Goal: Information Seeking & Learning: Learn about a topic

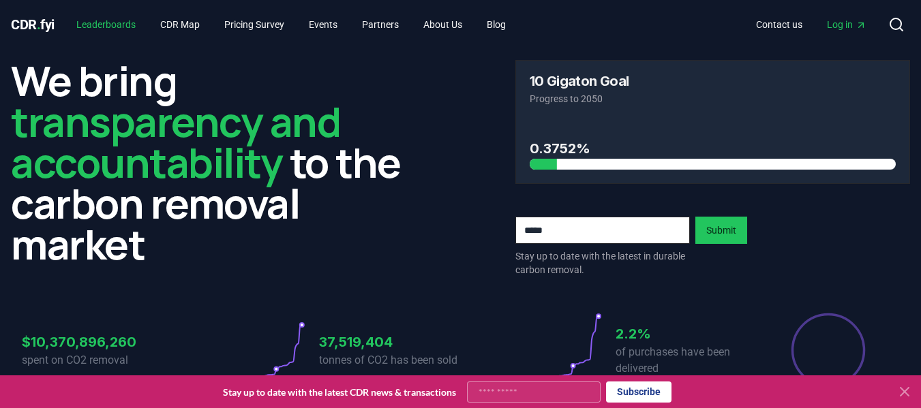
click at [115, 21] on link "Leaderboards" at bounding box center [105, 24] width 81 height 25
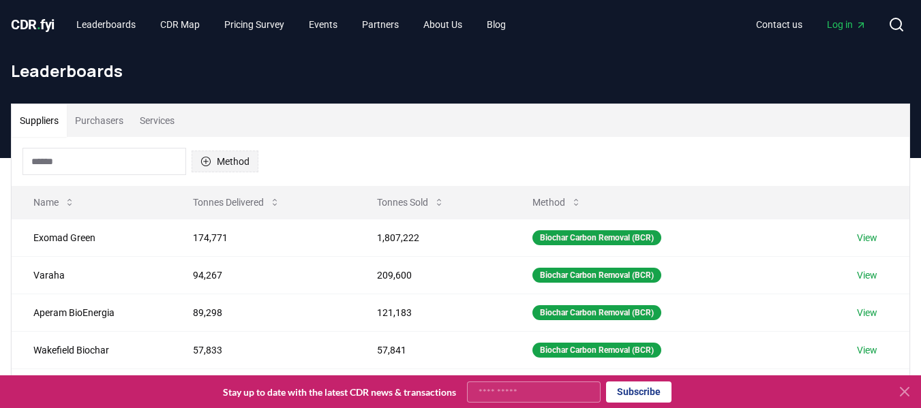
click at [219, 165] on button "Method" at bounding box center [225, 162] width 67 height 22
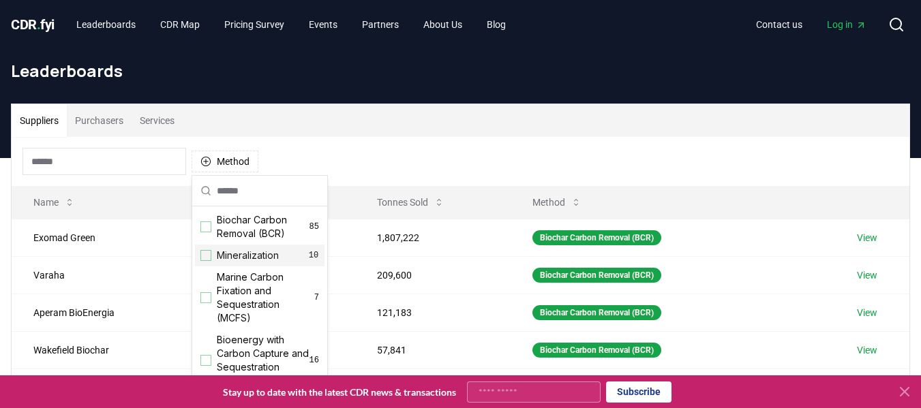
click at [241, 258] on span "Mineralization" at bounding box center [248, 256] width 62 height 14
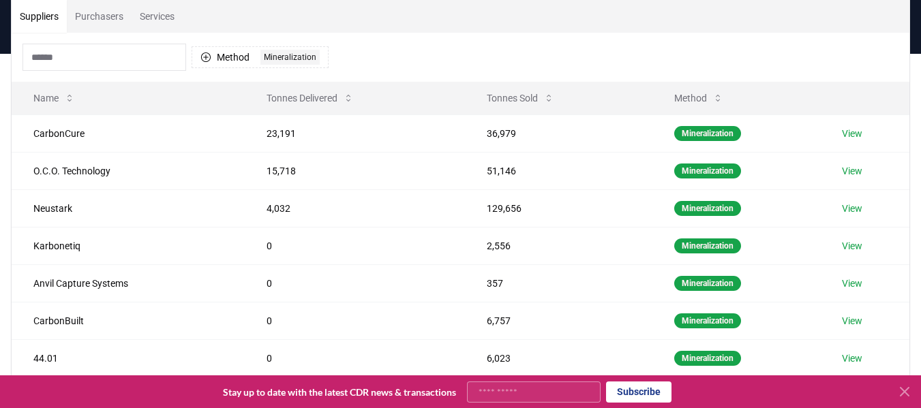
scroll to position [102, 0]
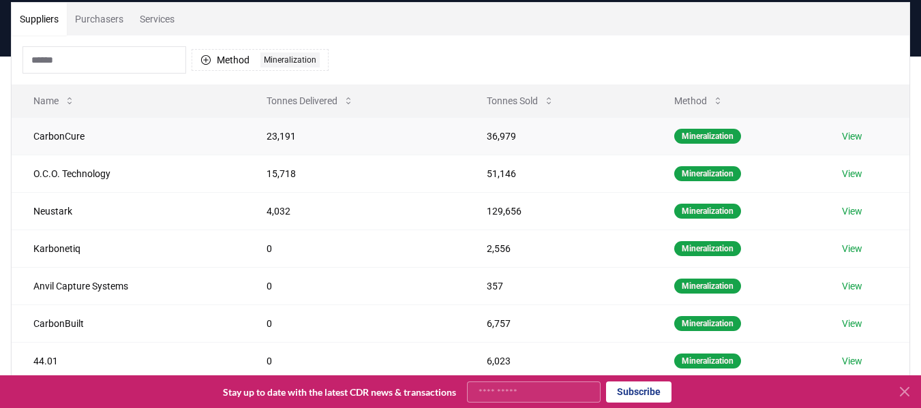
click at [853, 137] on link "View" at bounding box center [852, 137] width 20 height 14
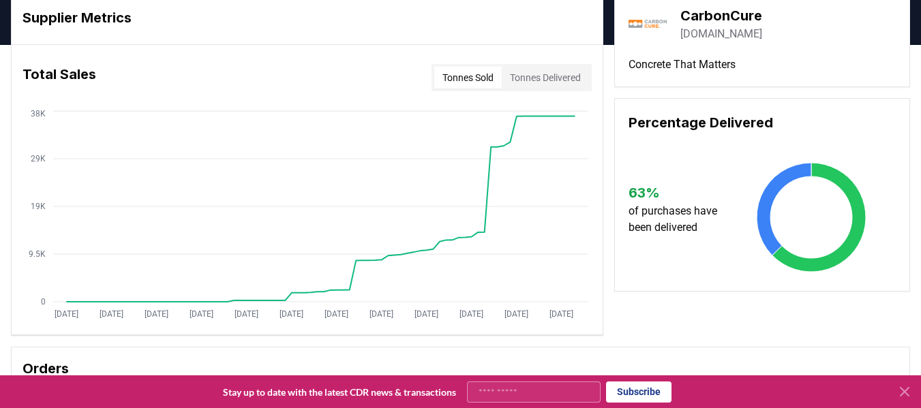
scroll to position [57, 0]
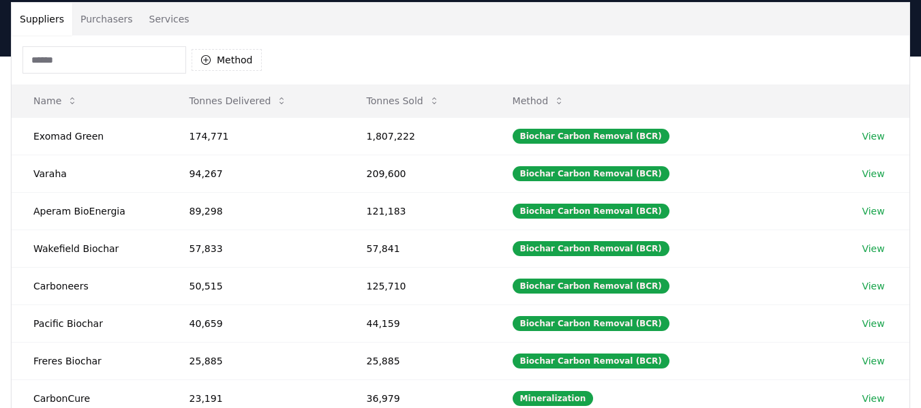
scroll to position [102, 0]
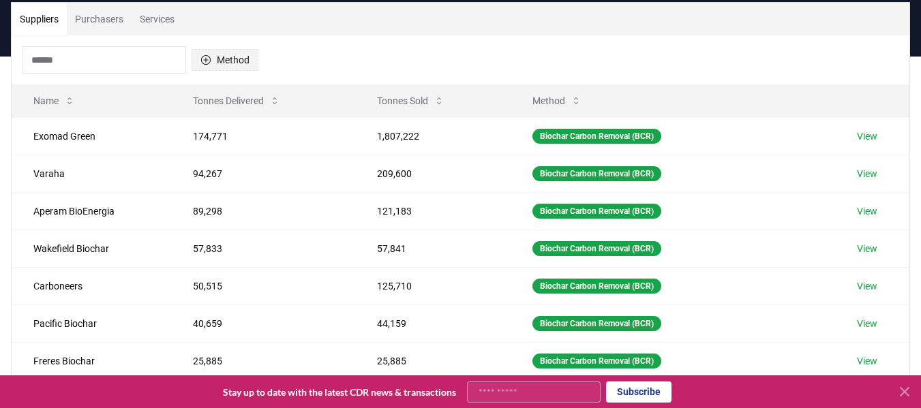
click at [208, 59] on icon "button" at bounding box center [205, 60] width 11 height 11
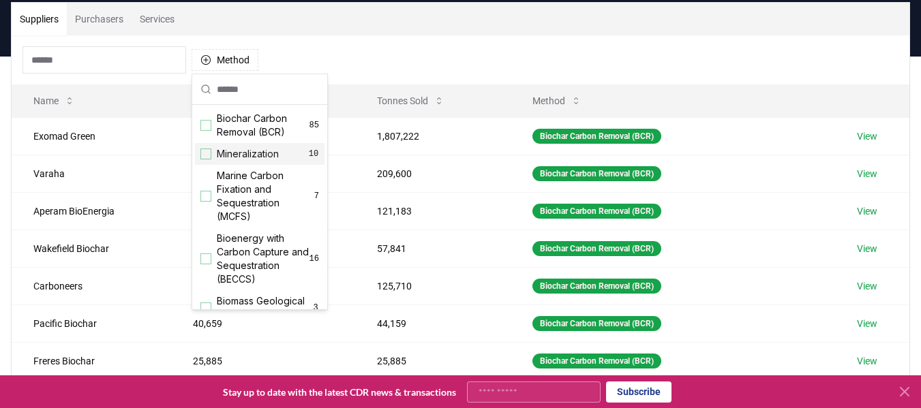
click at [217, 153] on span "Mineralization" at bounding box center [248, 154] width 62 height 14
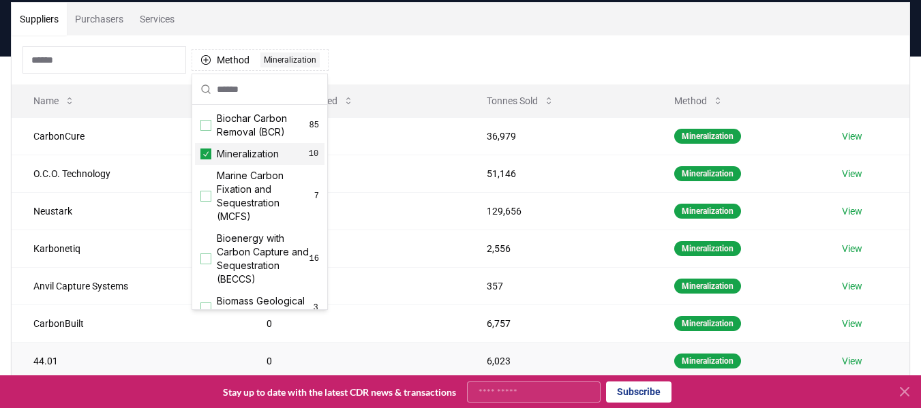
click at [852, 359] on link "View" at bounding box center [852, 361] width 20 height 14
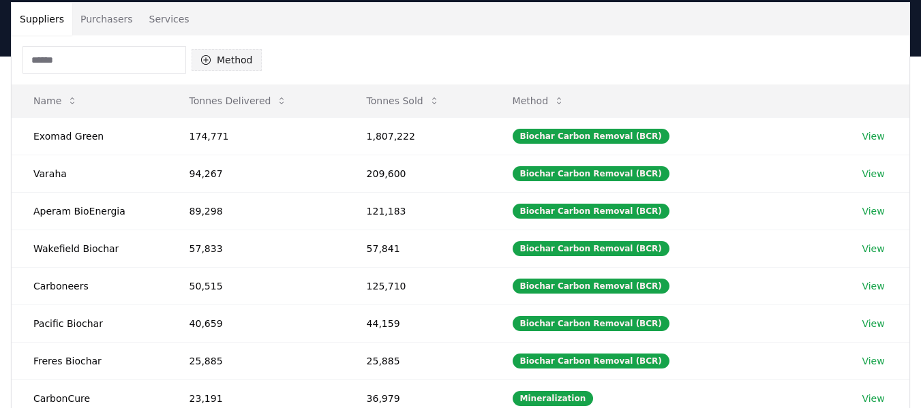
scroll to position [102, 0]
click at [245, 58] on button "Method" at bounding box center [227, 60] width 70 height 22
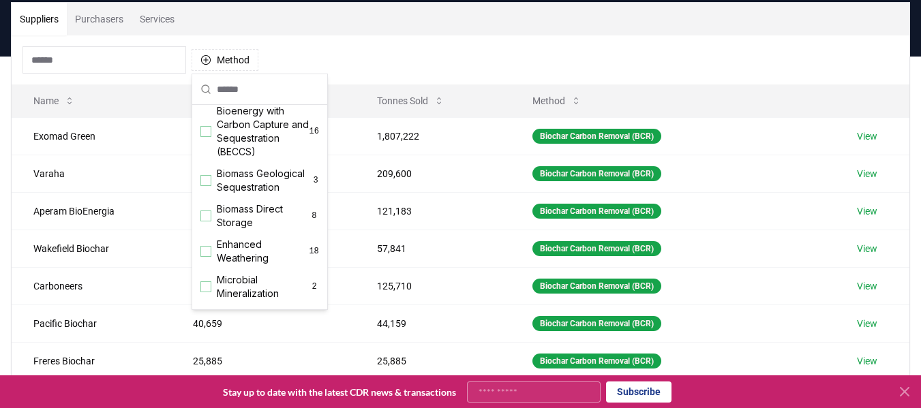
scroll to position [0, 0]
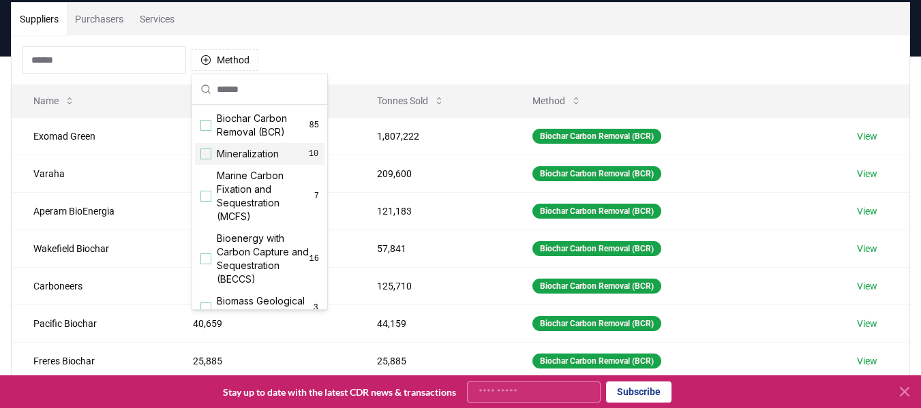
click at [201, 156] on div "Suggestions" at bounding box center [205, 154] width 11 height 11
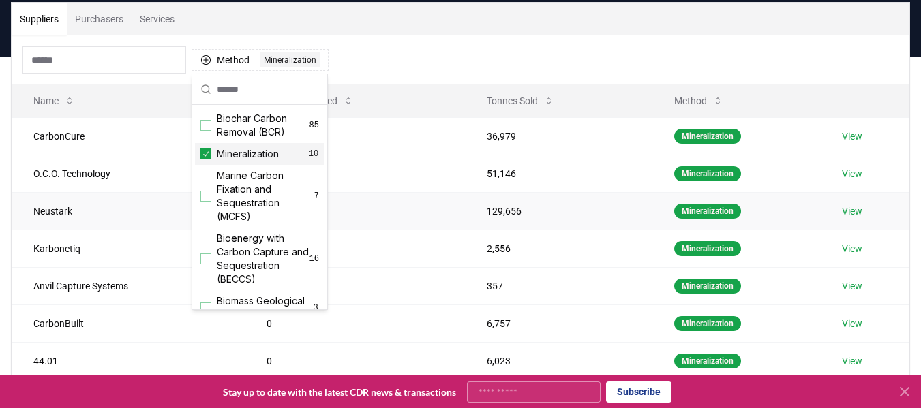
click at [856, 217] on link "View" at bounding box center [852, 212] width 20 height 14
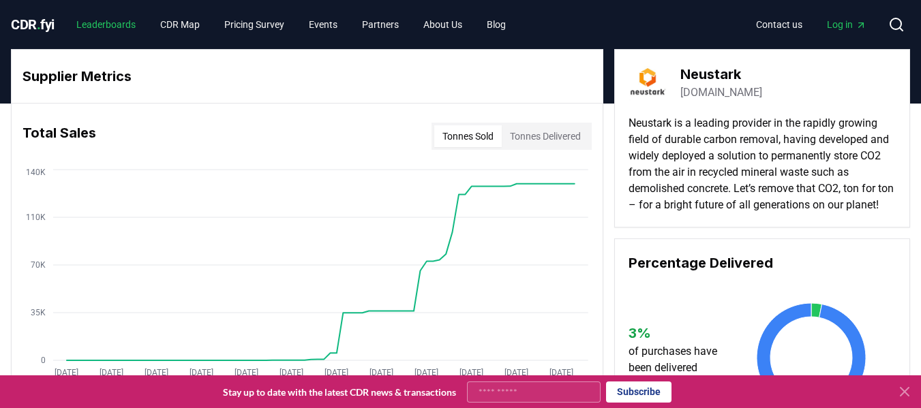
click at [124, 17] on link "Leaderboards" at bounding box center [105, 24] width 81 height 25
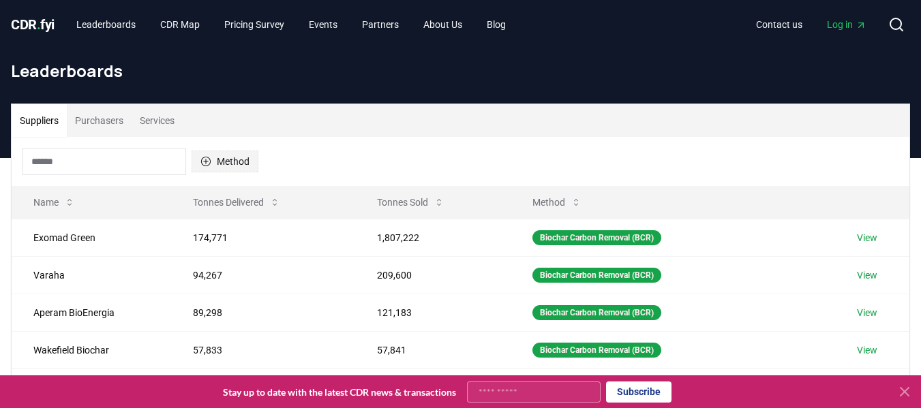
click at [238, 164] on button "Method" at bounding box center [225, 162] width 67 height 22
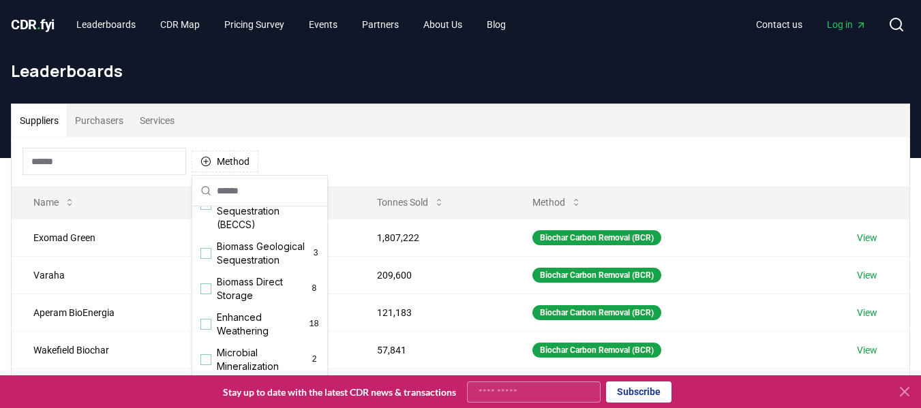
scroll to position [175, 0]
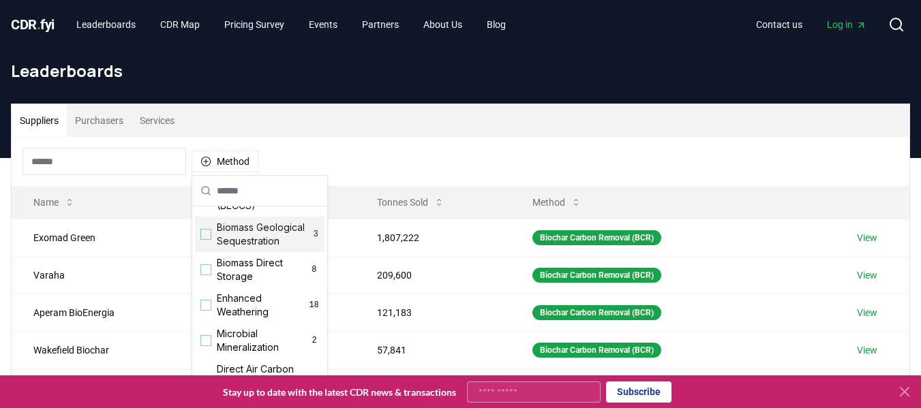
click at [225, 247] on span "Biomass Geological Sequestration" at bounding box center [264, 234] width 95 height 27
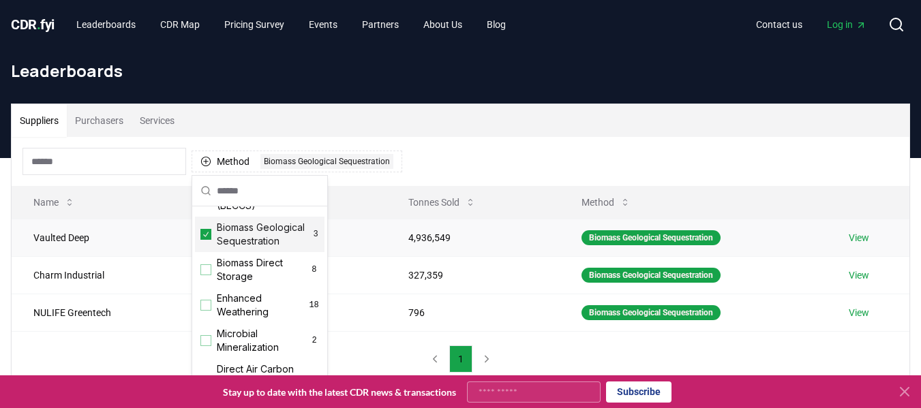
click at [866, 239] on link "View" at bounding box center [859, 238] width 20 height 14
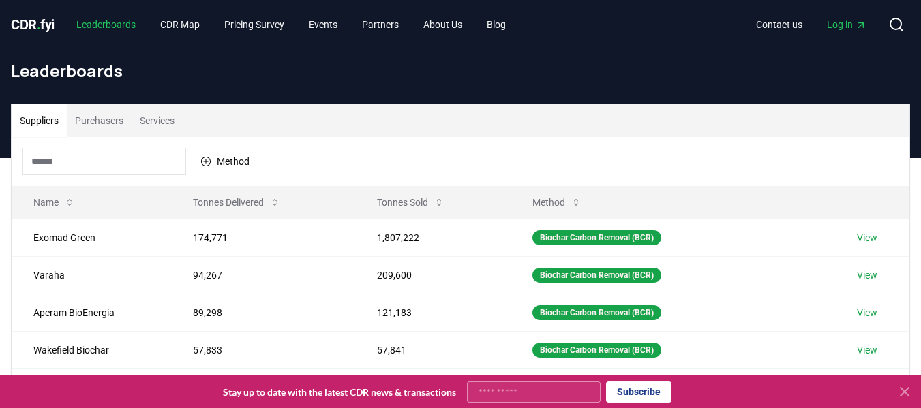
click at [119, 28] on link "Leaderboards" at bounding box center [105, 24] width 81 height 25
click at [119, 20] on link "Leaderboards" at bounding box center [105, 24] width 81 height 25
click at [237, 164] on button "Method" at bounding box center [225, 162] width 67 height 22
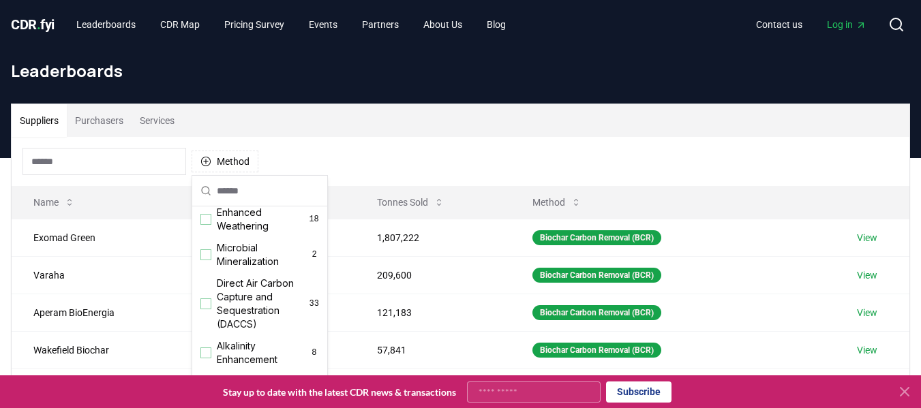
scroll to position [266, 0]
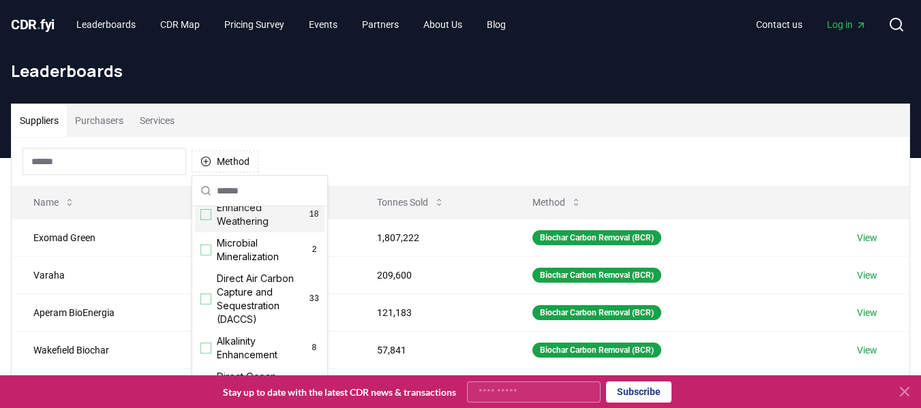
click at [207, 220] on div "Suggestions" at bounding box center [205, 214] width 11 height 11
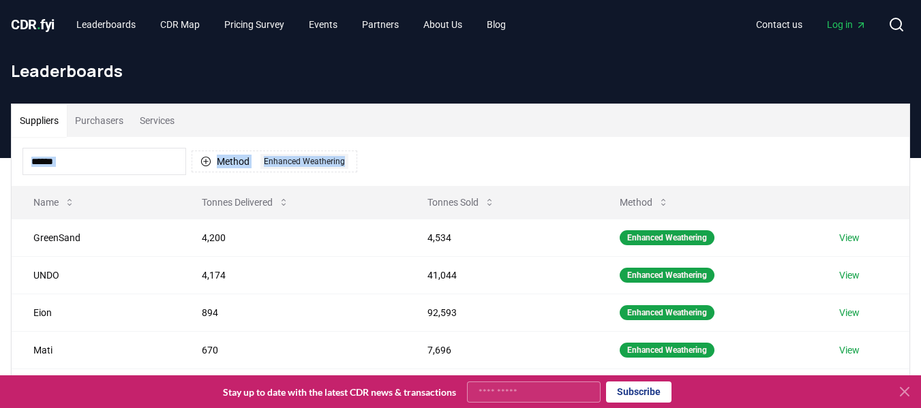
drag, startPoint x: 920, startPoint y: 113, endPoint x: 931, endPoint y: 257, distance: 144.2
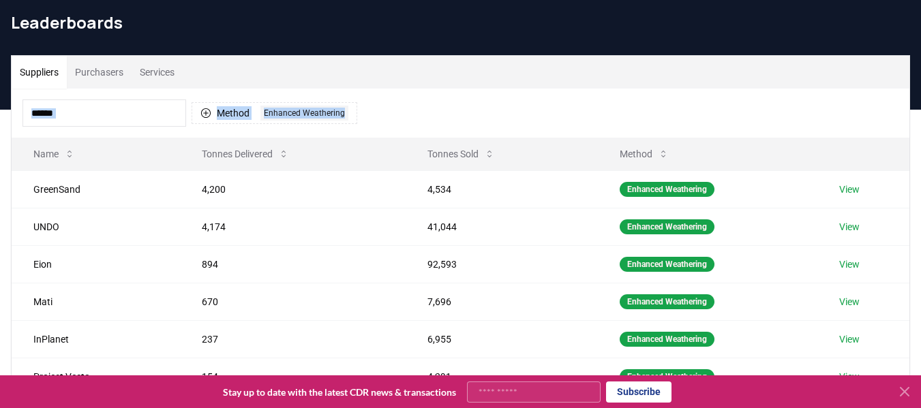
scroll to position [55, 0]
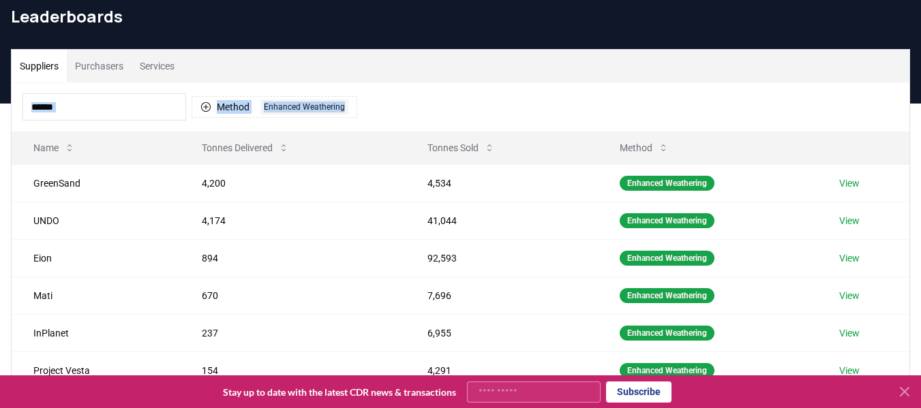
click at [597, 102] on div "Method 1 Enhanced Weathering" at bounding box center [461, 106] width 898 height 49
click at [849, 181] on link "View" at bounding box center [849, 184] width 20 height 14
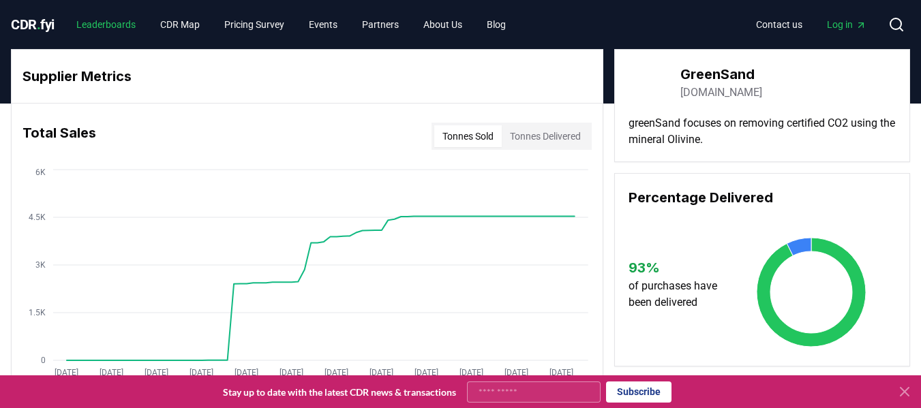
click at [117, 22] on link "Leaderboards" at bounding box center [105, 24] width 81 height 25
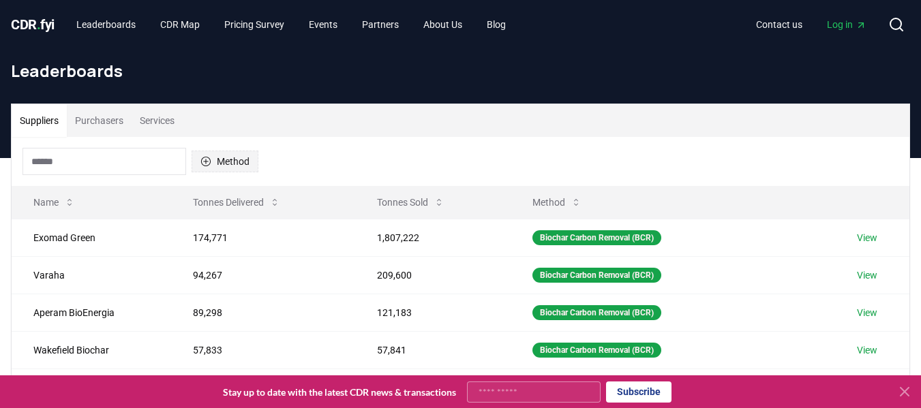
click at [225, 159] on button "Method" at bounding box center [225, 162] width 67 height 22
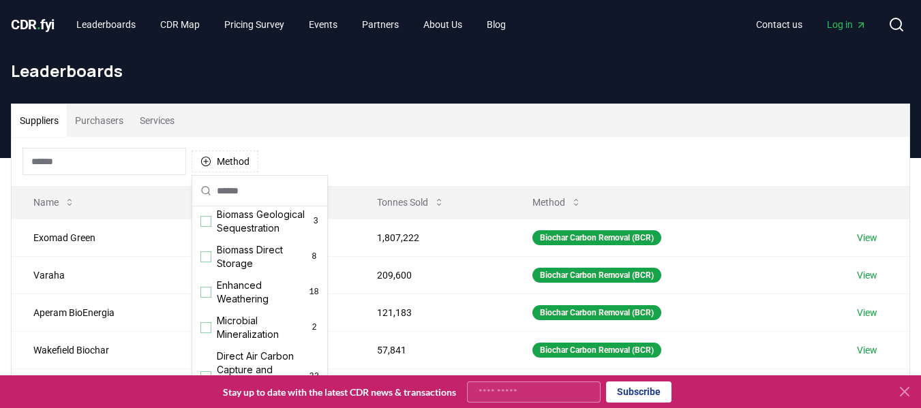
scroll to position [215, 0]
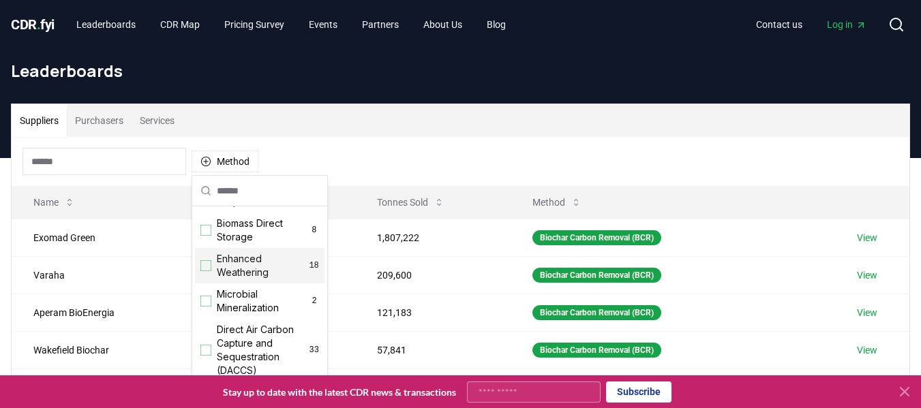
click at [204, 271] on div "Suggestions" at bounding box center [205, 265] width 11 height 11
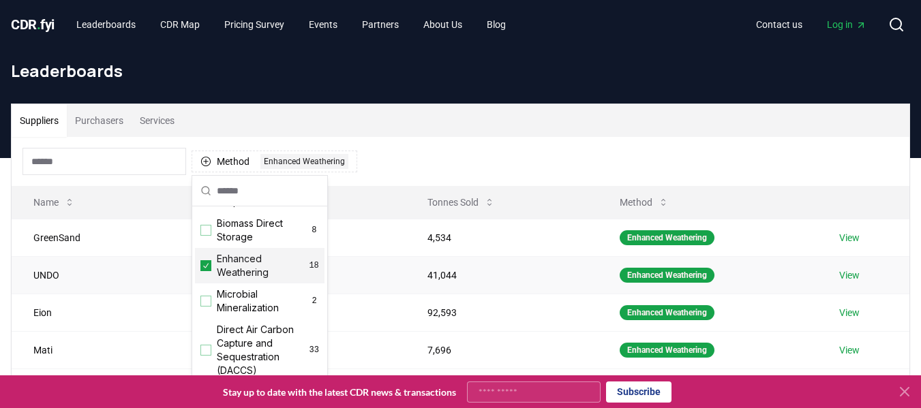
click at [850, 275] on link "View" at bounding box center [849, 276] width 20 height 14
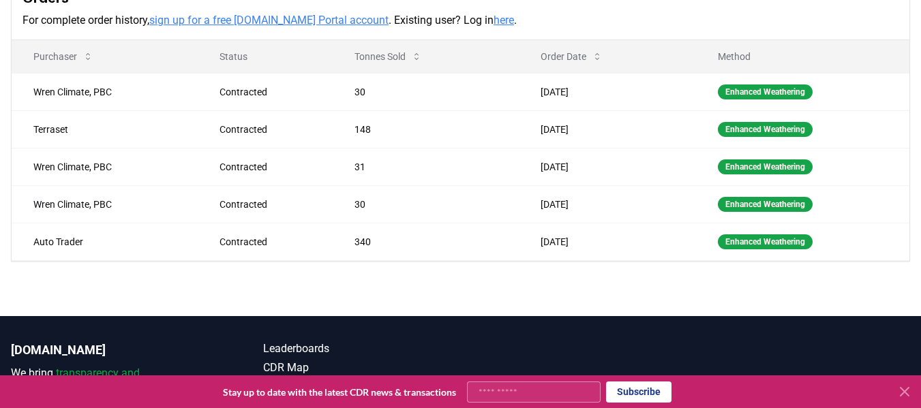
scroll to position [435, 0]
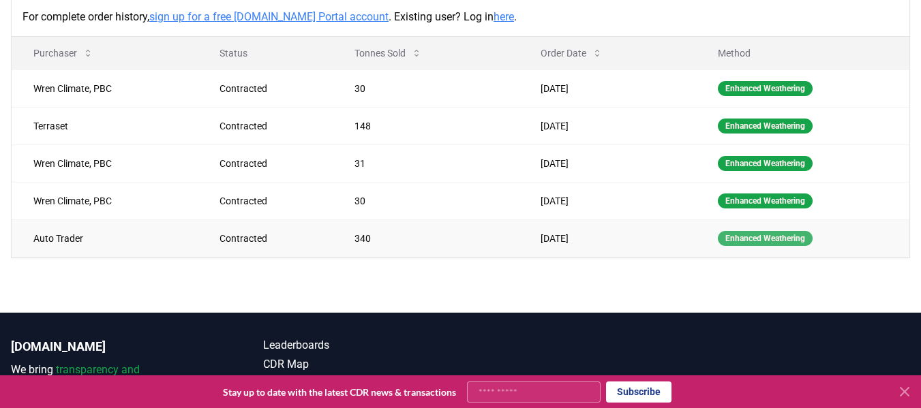
click at [746, 246] on div "Enhanced Weathering" at bounding box center [765, 238] width 95 height 15
click at [67, 256] on td "Auto Trader" at bounding box center [105, 238] width 186 height 37
click at [63, 257] on td "Auto Trader" at bounding box center [105, 238] width 186 height 37
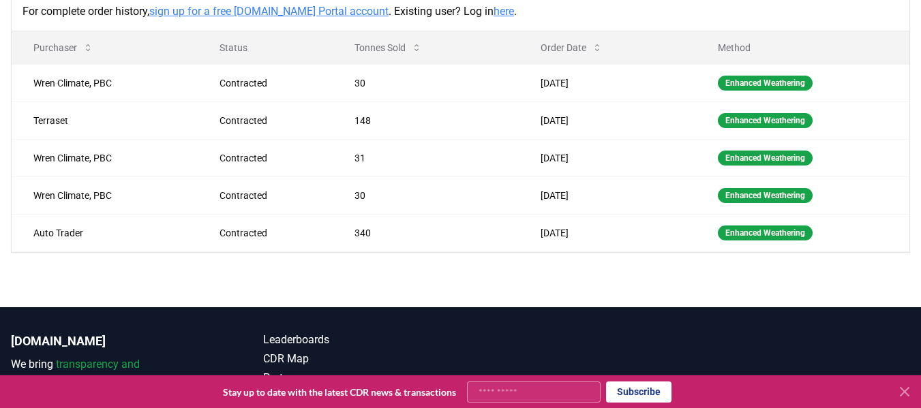
scroll to position [437, 0]
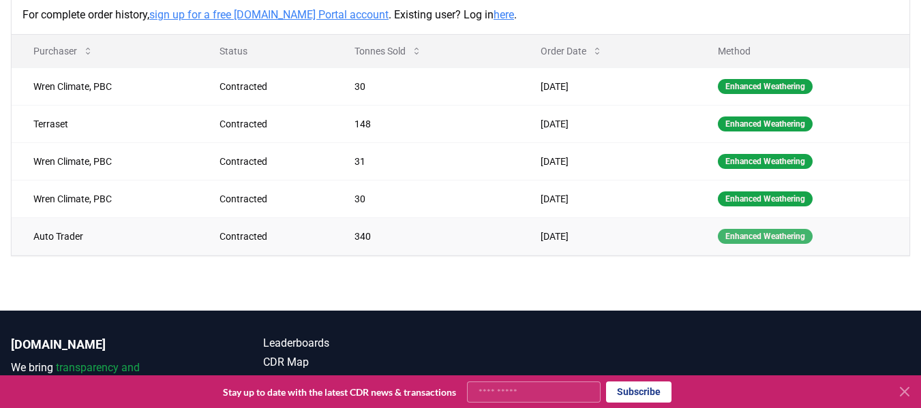
click at [767, 244] on div "Enhanced Weathering" at bounding box center [765, 236] width 95 height 15
click at [548, 217] on td "May 15, 2025" at bounding box center [607, 198] width 177 height 37
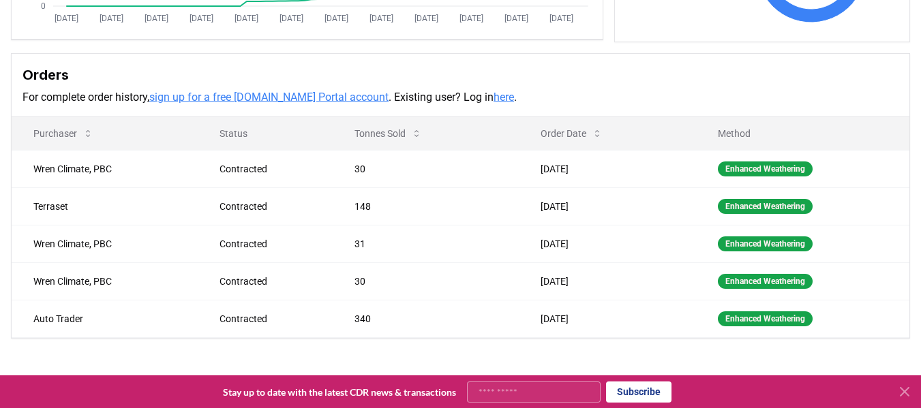
scroll to position [449, 0]
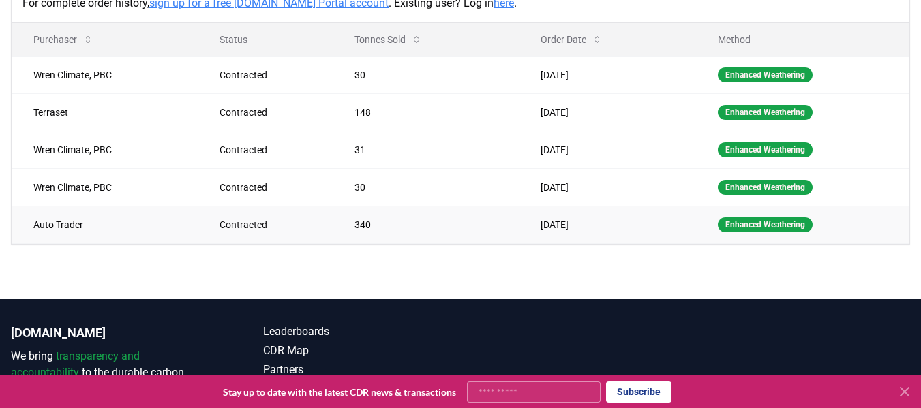
click at [67, 243] on td "Auto Trader" at bounding box center [105, 224] width 186 height 37
click at [232, 232] on div "Contracted" at bounding box center [271, 225] width 102 height 14
click at [76, 166] on td "Wren Climate, PBC" at bounding box center [105, 149] width 186 height 37
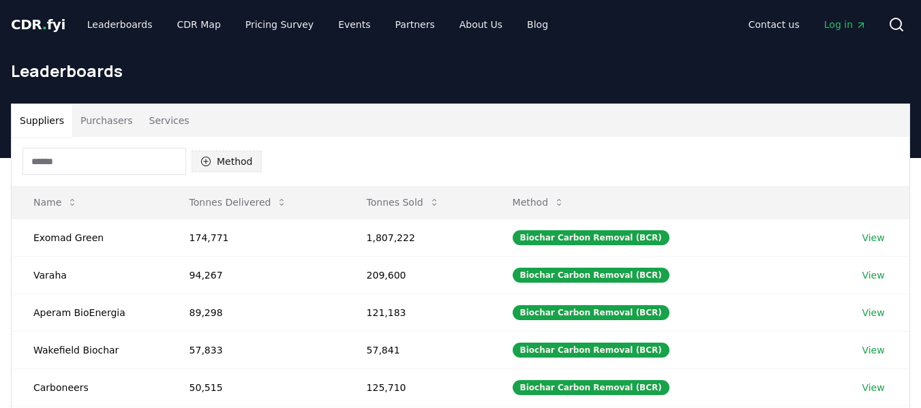
click at [212, 154] on button "Method" at bounding box center [227, 162] width 70 height 22
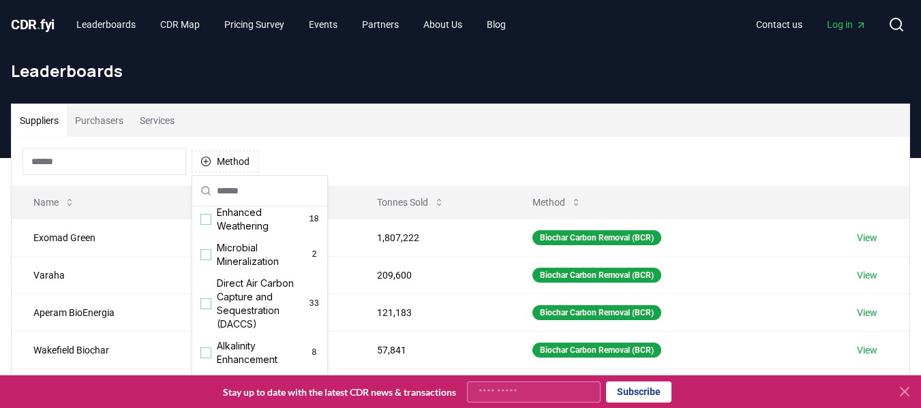
scroll to position [258, 0]
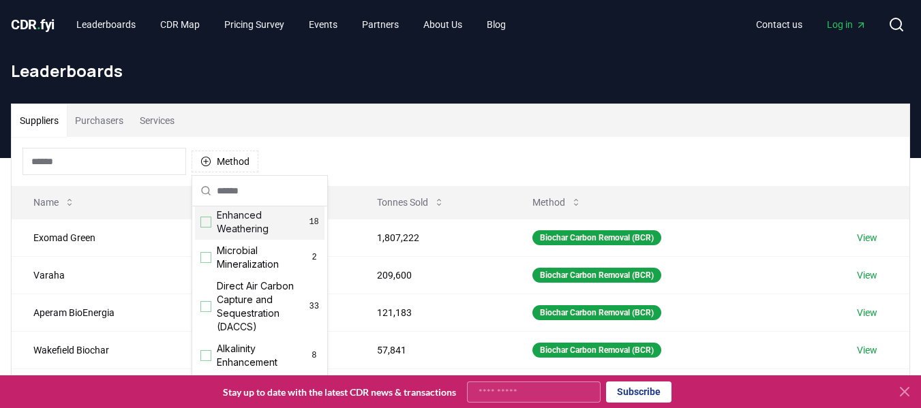
click at [237, 236] on span "Enhanced Weathering" at bounding box center [263, 222] width 92 height 27
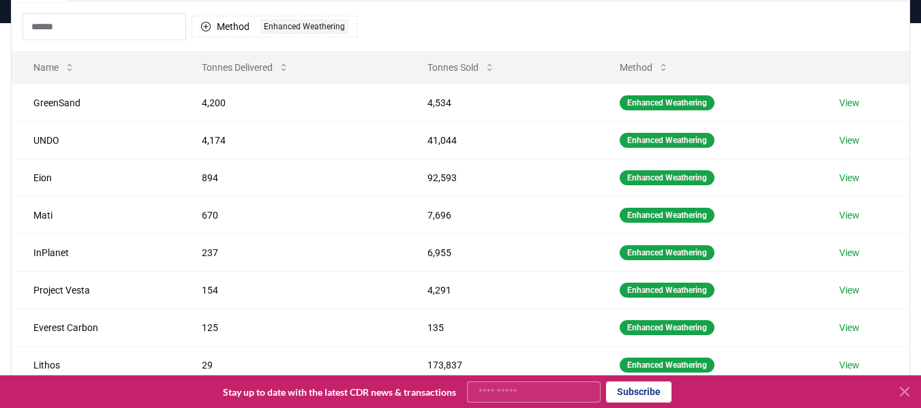
scroll to position [127, 0]
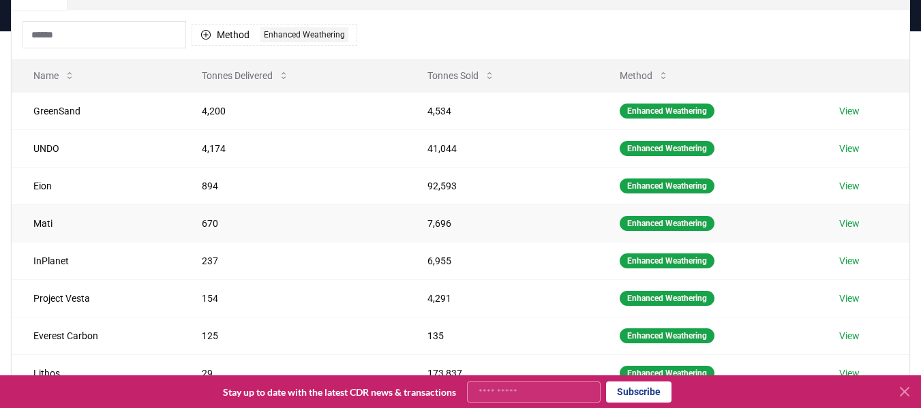
click at [847, 228] on link "View" at bounding box center [849, 224] width 20 height 14
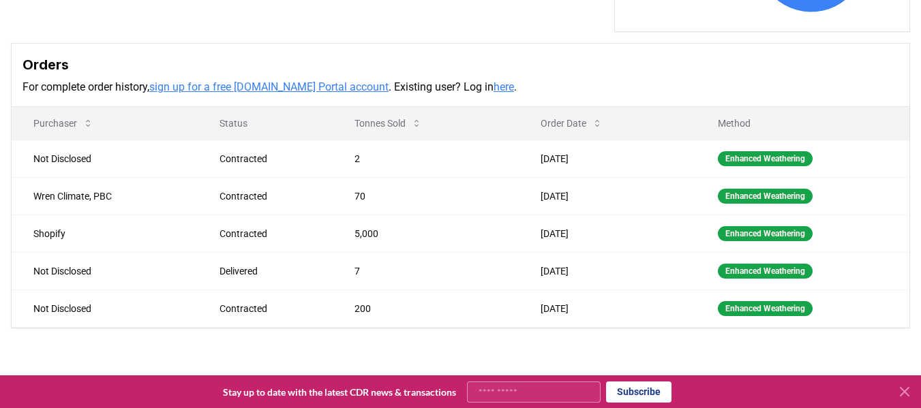
scroll to position [484, 0]
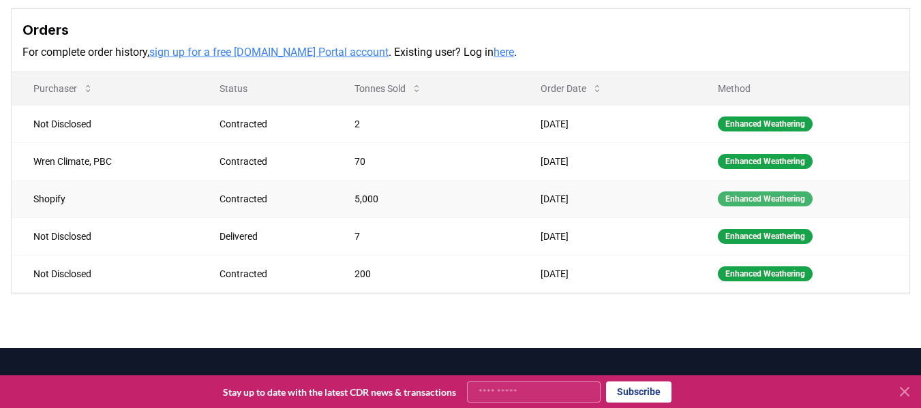
click at [744, 202] on div "Enhanced Weathering" at bounding box center [765, 199] width 95 height 15
click at [244, 200] on div "Contracted" at bounding box center [271, 199] width 102 height 14
drag, startPoint x: 35, startPoint y: 193, endPoint x: 594, endPoint y: 200, distance: 559.1
click at [594, 200] on tr "Shopify Contracted 5,000 [DATE] Enhanced Weathering" at bounding box center [461, 198] width 898 height 37
click at [562, 202] on td "[DATE]" at bounding box center [607, 198] width 177 height 37
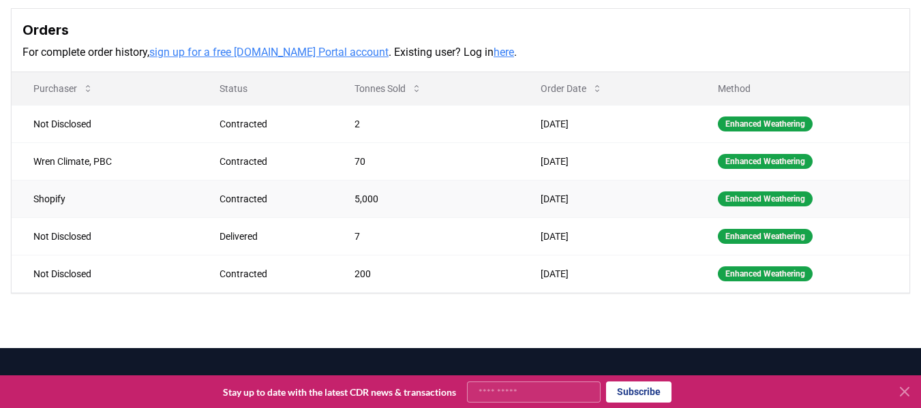
click at [589, 197] on td "[DATE]" at bounding box center [607, 198] width 177 height 37
drag, startPoint x: 589, startPoint y: 197, endPoint x: 33, endPoint y: 196, distance: 555.6
click at [33, 196] on tr "Shopify Contracted 5,000 [DATE] Enhanced Weathering" at bounding box center [461, 198] width 898 height 37
click at [50, 198] on td "Shopify" at bounding box center [105, 198] width 186 height 37
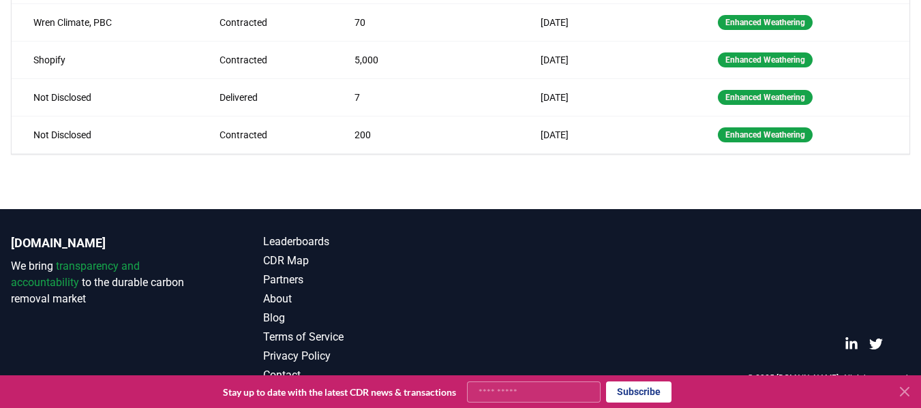
click at [909, 393] on icon at bounding box center [904, 392] width 16 height 16
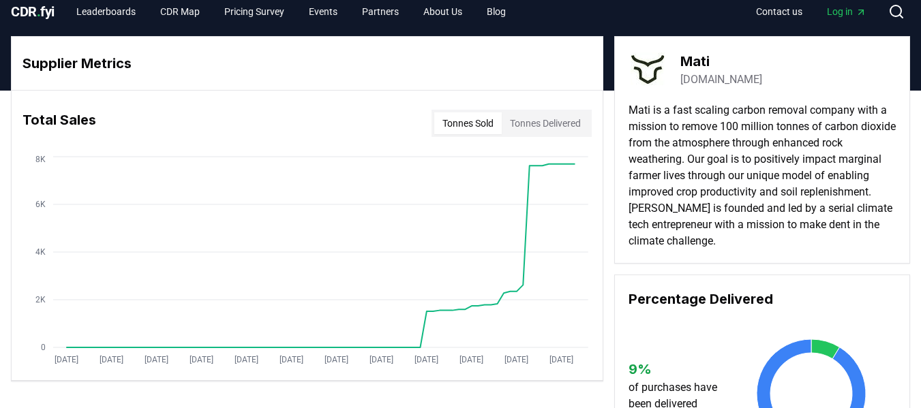
scroll to position [0, 0]
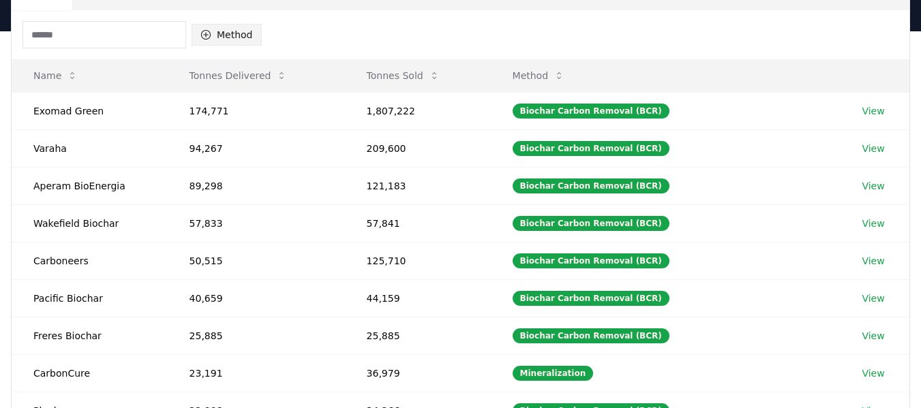
scroll to position [127, 0]
click at [237, 32] on button "Method" at bounding box center [227, 35] width 70 height 22
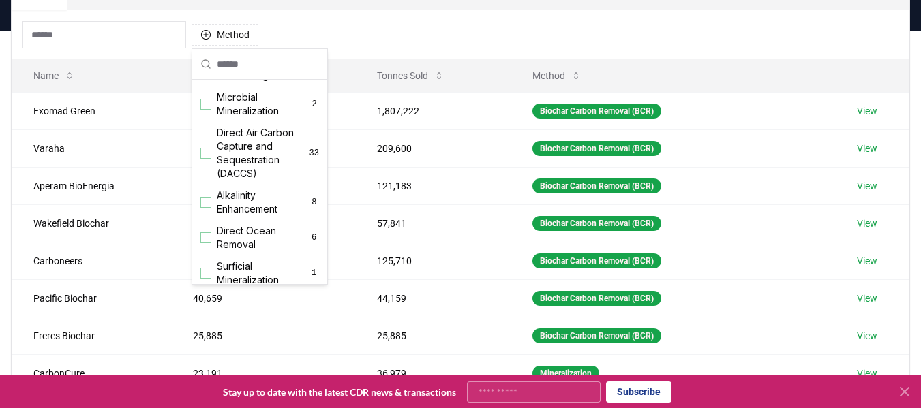
scroll to position [295, 0]
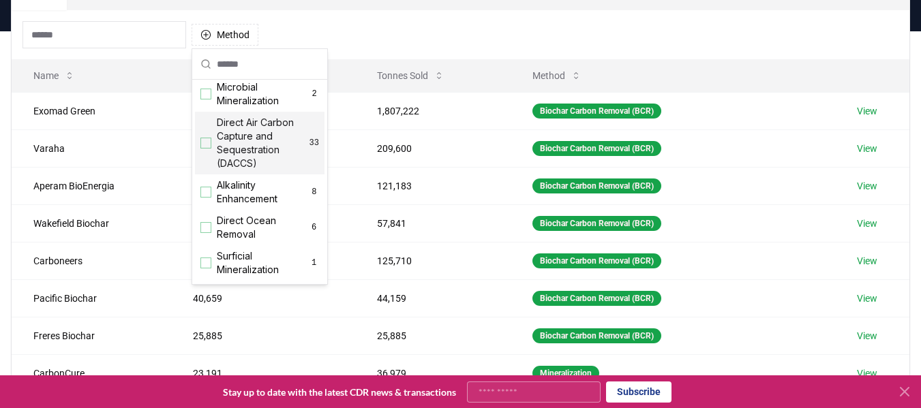
click at [202, 149] on div "Suggestions" at bounding box center [205, 143] width 11 height 11
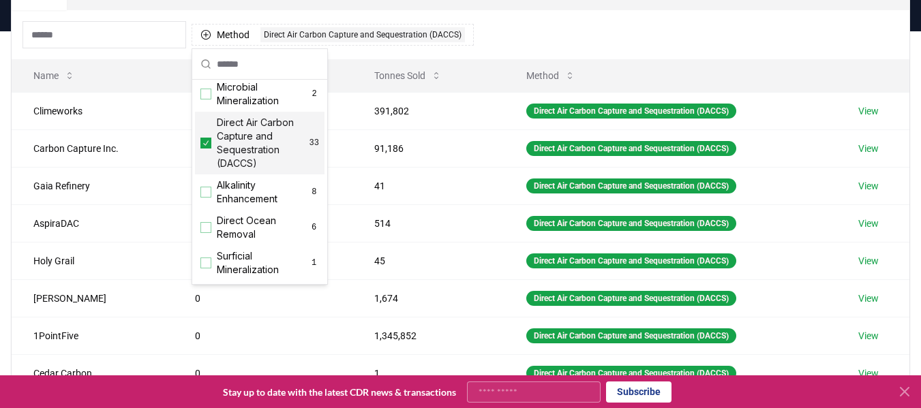
click at [588, 39] on div "Method 1 Direct Air Carbon Capture and Sequestration (DACCS)" at bounding box center [461, 34] width 898 height 49
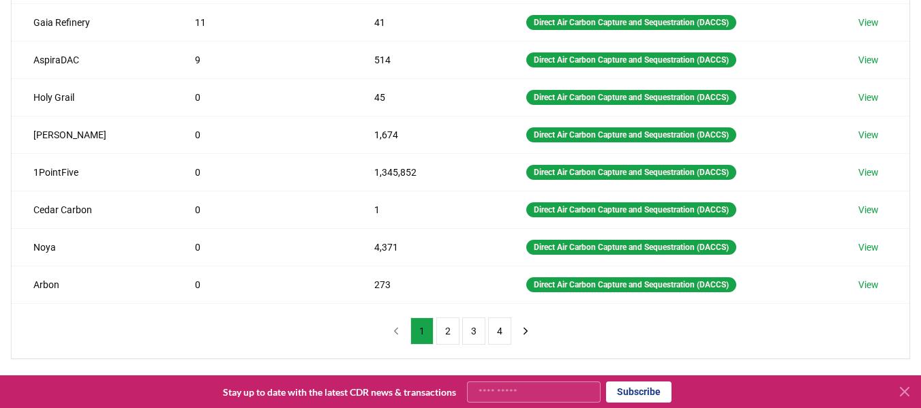
scroll to position [302, 0]
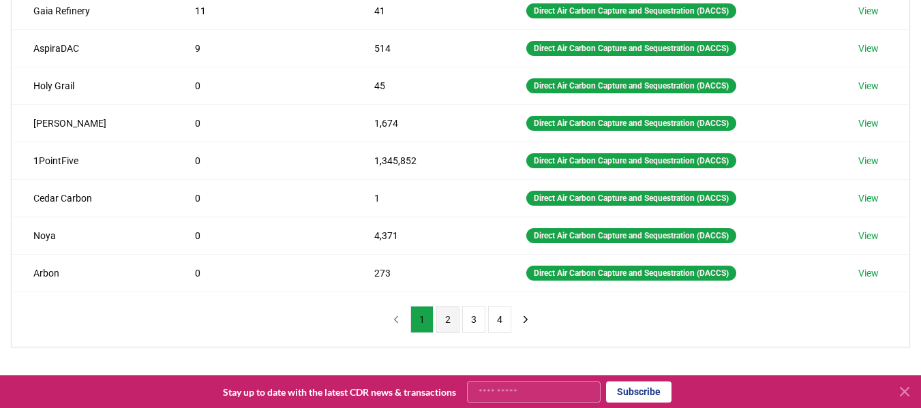
click at [445, 319] on button "2" at bounding box center [447, 319] width 23 height 27
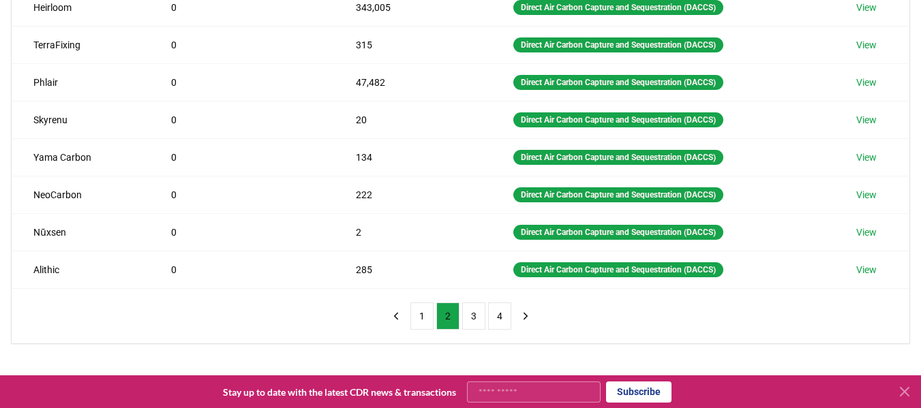
scroll to position [333, 0]
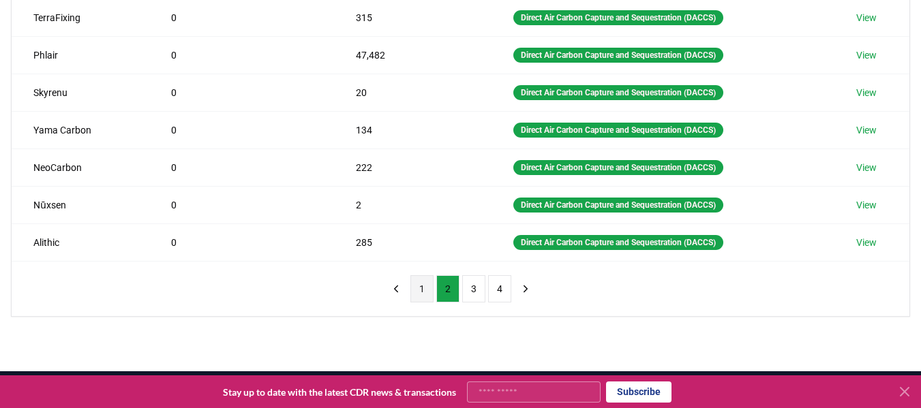
click at [420, 290] on button "1" at bounding box center [421, 288] width 23 height 27
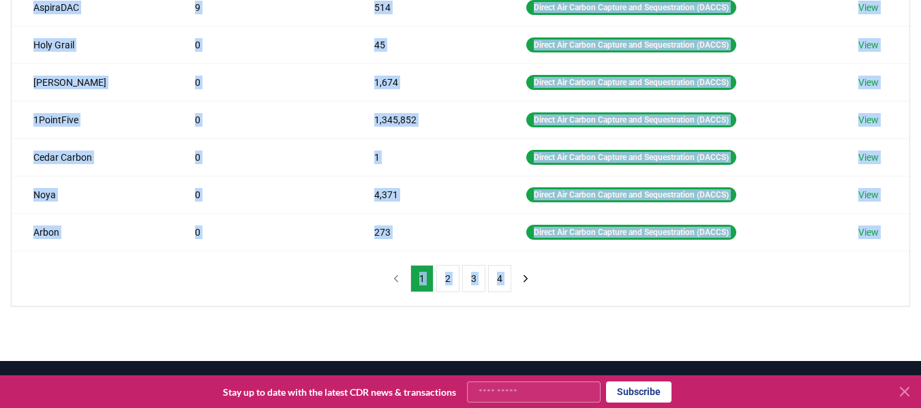
scroll to position [377, 0]
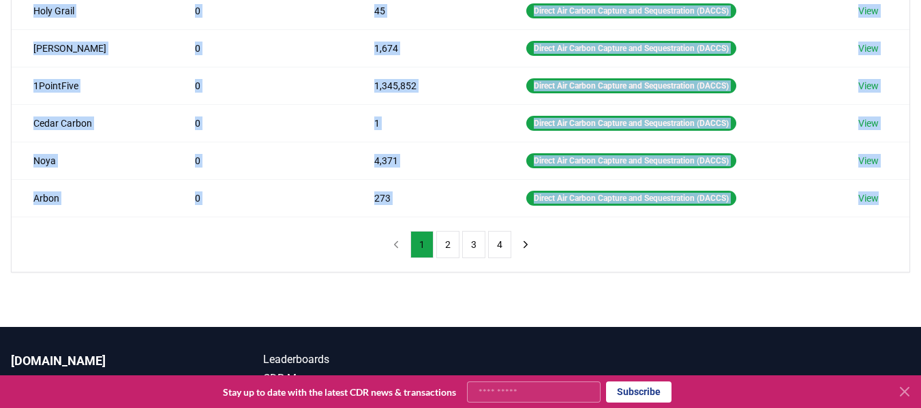
drag, startPoint x: 27, startPoint y: 80, endPoint x: 411, endPoint y: 223, distance: 410.3
click at [411, 223] on div "Method 1 Direct Air Carbon Capture and Sequestration (DACCS) Name Tonnes Delive…" at bounding box center [461, 16] width 898 height 512
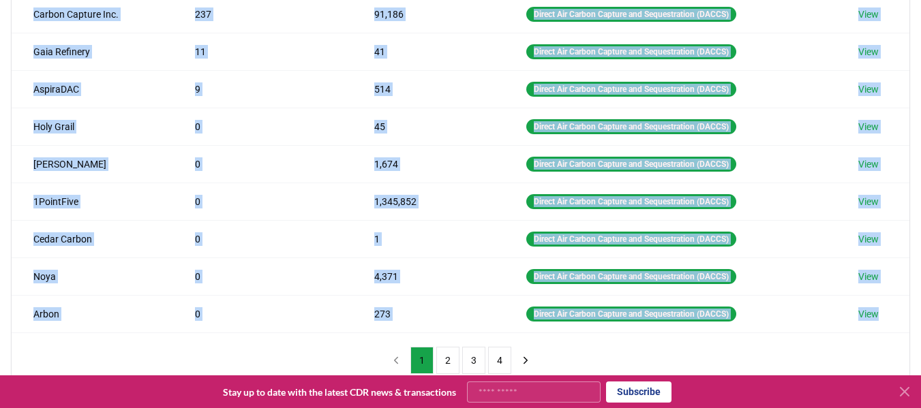
scroll to position [269, 0]
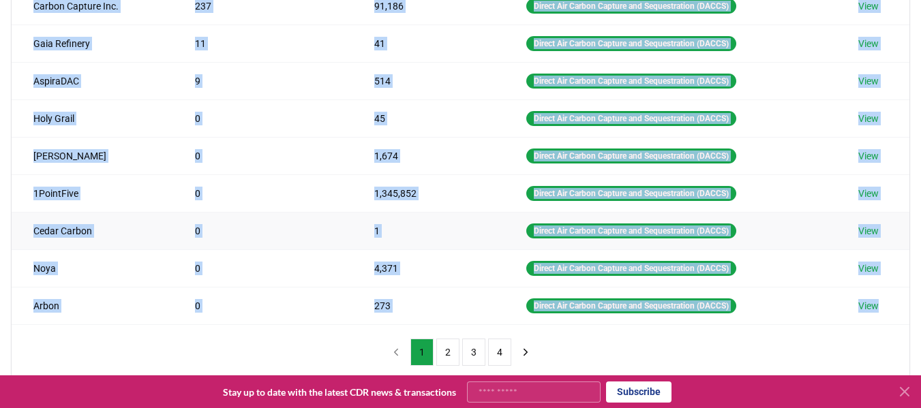
copy div "Climeworks 273 391,802 Direct Air Carbon Capture and Sequestration (DACCS) View…"
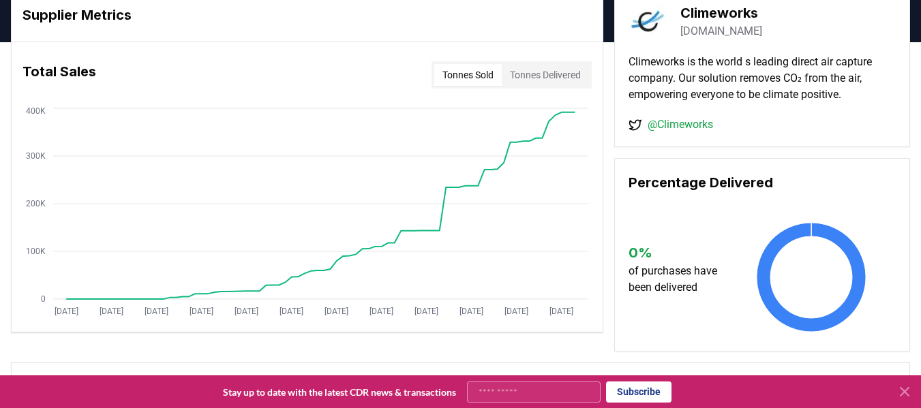
scroll to position [41, 0]
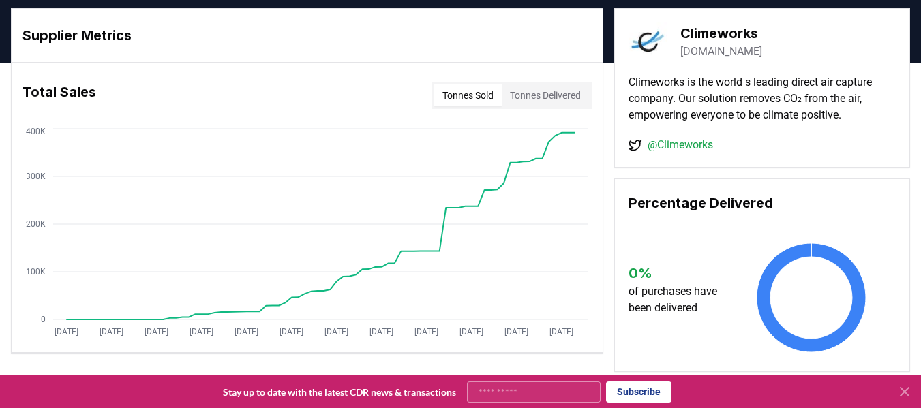
click at [667, 147] on link "@Climeworks" at bounding box center [680, 145] width 65 height 16
